Goal: Transaction & Acquisition: Obtain resource

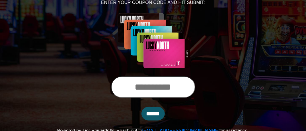
scroll to position [95, 0]
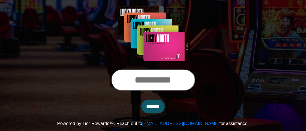
click at [184, 78] on input "text" at bounding box center [153, 80] width 84 height 22
type input "**********"
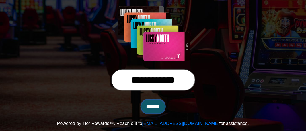
click at [155, 109] on input "******" at bounding box center [152, 107] width 23 height 14
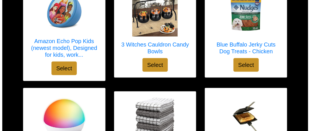
scroll to position [85, 0]
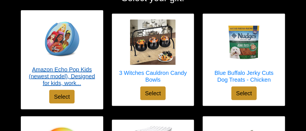
click at [76, 70] on h5 "Amazon Echo Pop Kids (newest model), Designed for kids, work..." at bounding box center [62, 76] width 71 height 20
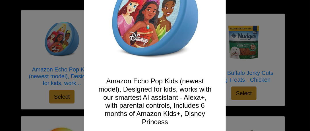
click at [234, 18] on div "X Amazon Echo Pop Kids (newest model), Designed for kids, works with our smarte…" at bounding box center [155, 65] width 310 height 131
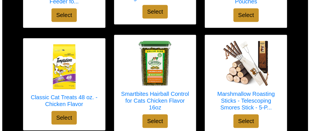
scroll to position [1137, 0]
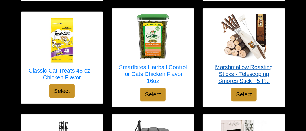
click at [252, 41] on img at bounding box center [243, 36] width 45 height 45
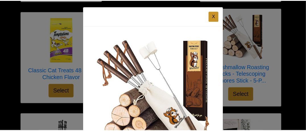
scroll to position [0, 0]
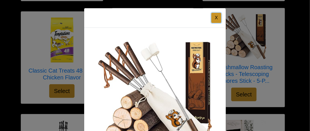
click at [214, 17] on button "X" at bounding box center [216, 18] width 10 height 10
